Goal: Navigation & Orientation: Find specific page/section

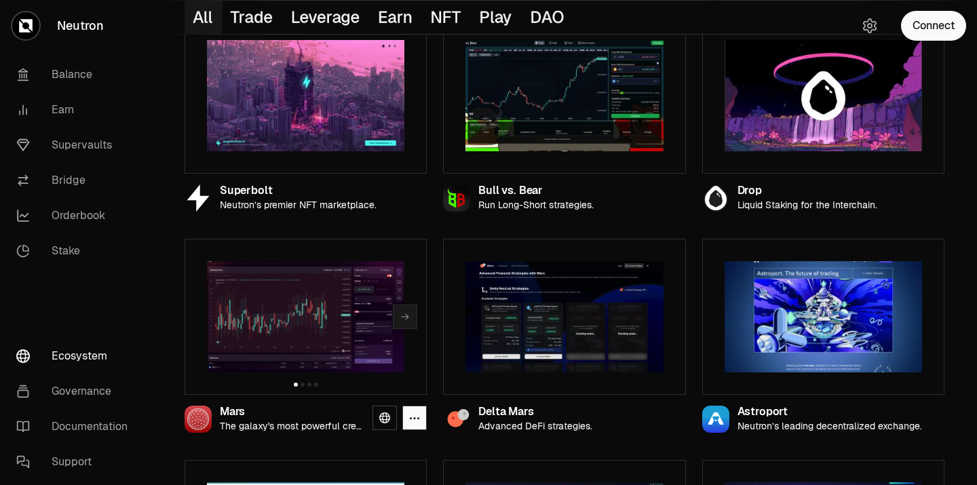
scroll to position [198, 0]
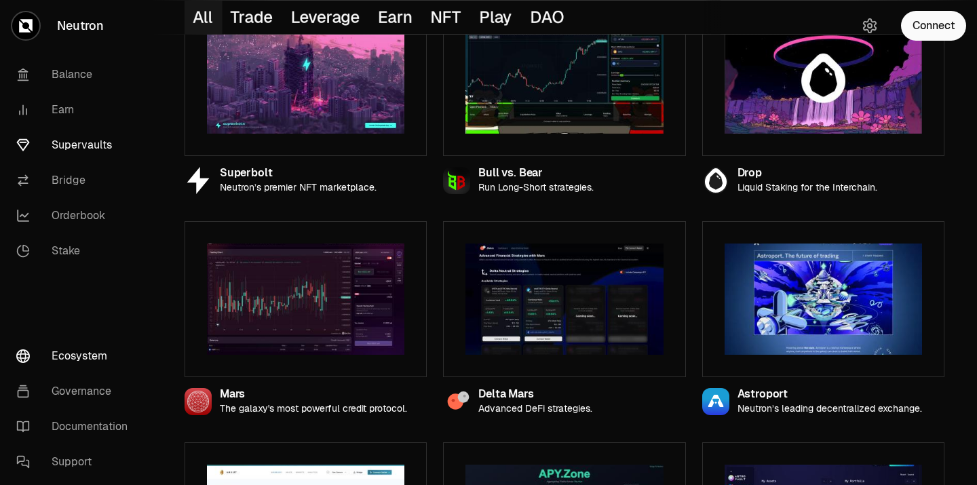
click at [71, 152] on link "Supervaults" at bounding box center [75, 145] width 141 height 35
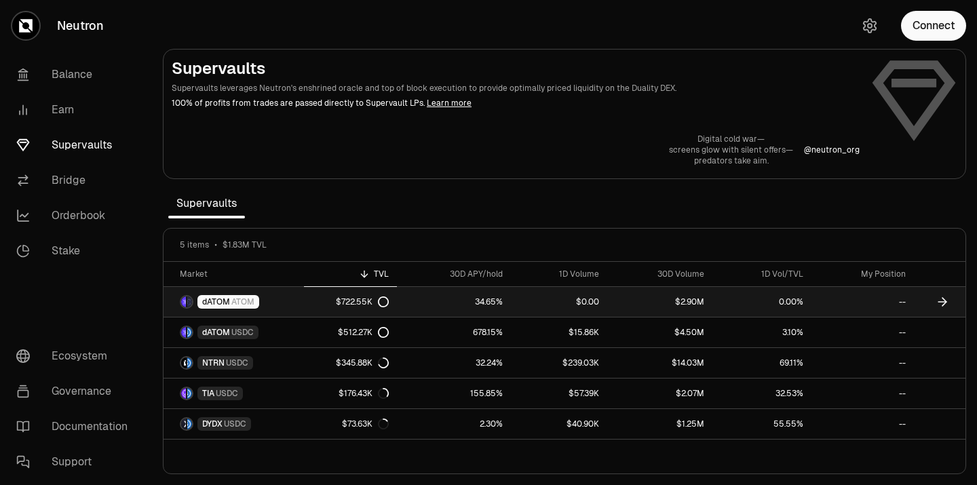
click at [382, 300] on icon at bounding box center [383, 301] width 11 height 11
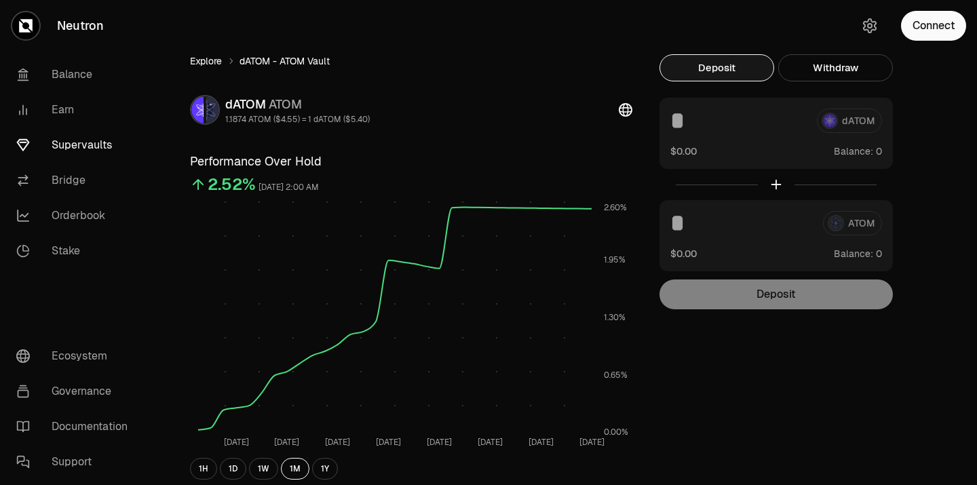
click at [205, 61] on link "Explore" at bounding box center [206, 61] width 32 height 14
